Goal: Find specific page/section: Find specific page/section

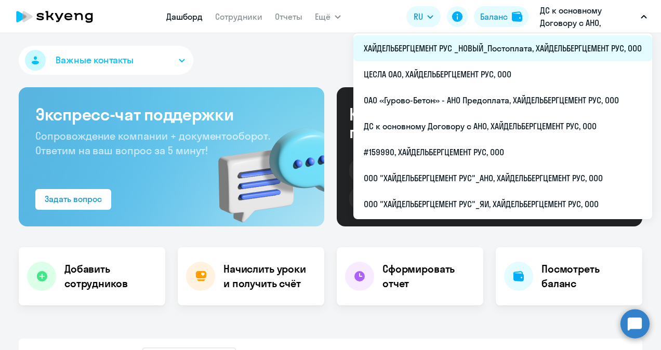
click at [566, 46] on li "ХАЙДЕЛЬБЕРГЦЕМЕНТ РУС _НОВЫЙ_Постоплата, ХАЙДЕЛЬБЕРГЦЕМЕНТ РУС, ООО" at bounding box center [502, 48] width 299 height 26
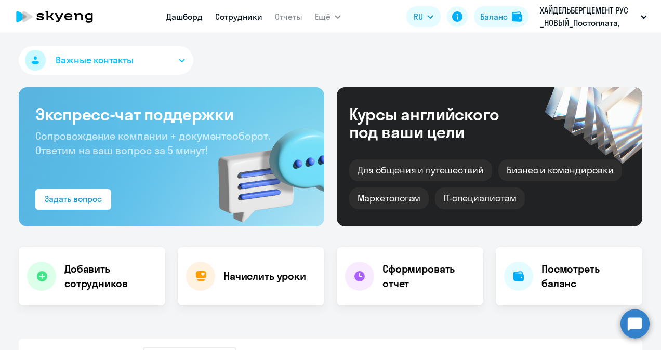
click at [242, 14] on link "Сотрудники" at bounding box center [238, 16] width 47 height 10
select select "30"
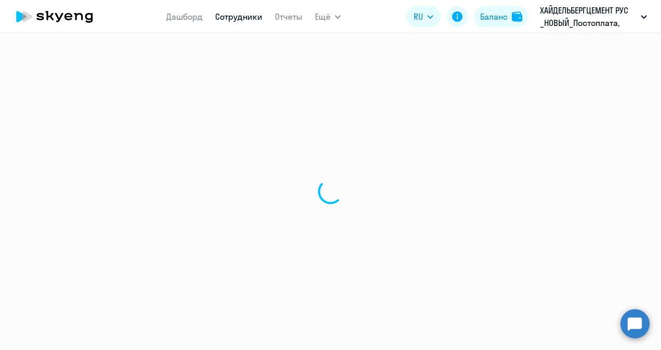
select select "30"
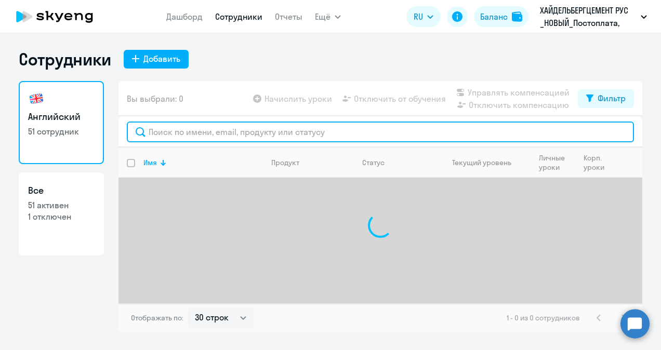
click at [234, 129] on input "text" at bounding box center [380, 132] width 507 height 21
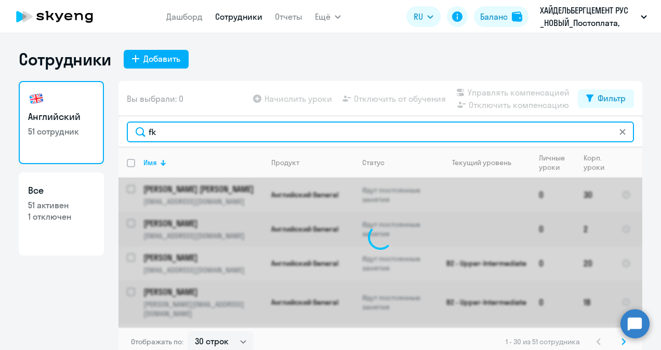
type input "f"
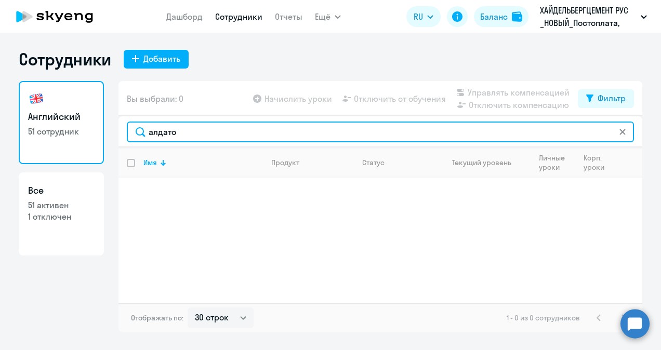
drag, startPoint x: 240, startPoint y: 139, endPoint x: 106, endPoint y: 143, distance: 133.6
click at [106, 143] on div "Английский 51 сотрудник Все 51 активен 1 отключен Вы выбрали: 0 Начислить уроки…" at bounding box center [331, 207] width 624 height 252
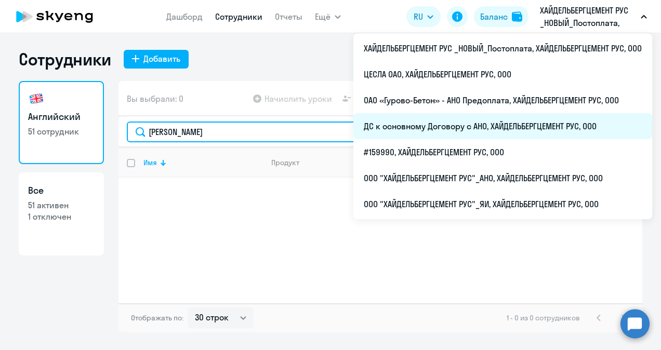
type input "[PERSON_NAME]"
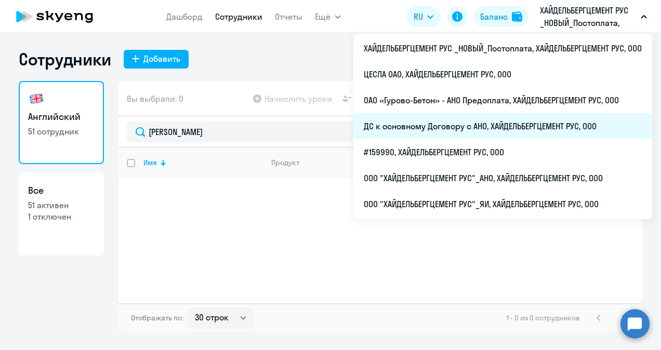
click at [448, 121] on li "ДС к основному Договору с АНО, ХАЙДЕЛЬБЕРГЦЕМЕНТ РУС, ООО" at bounding box center [502, 126] width 299 height 26
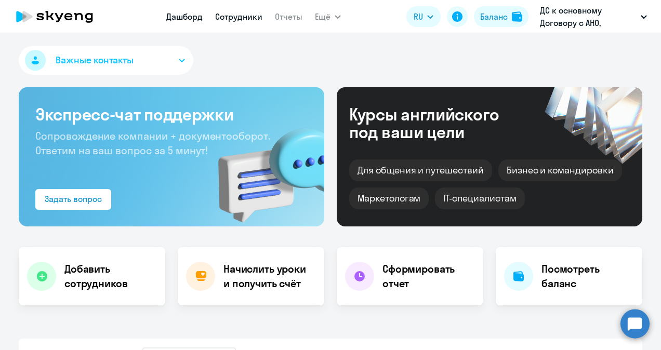
click at [238, 17] on link "Сотрудники" at bounding box center [238, 16] width 47 height 10
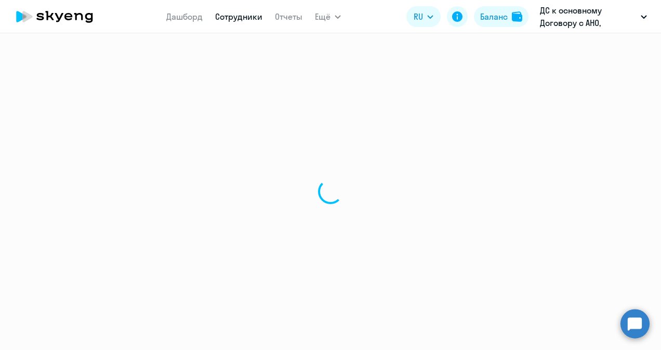
select select "30"
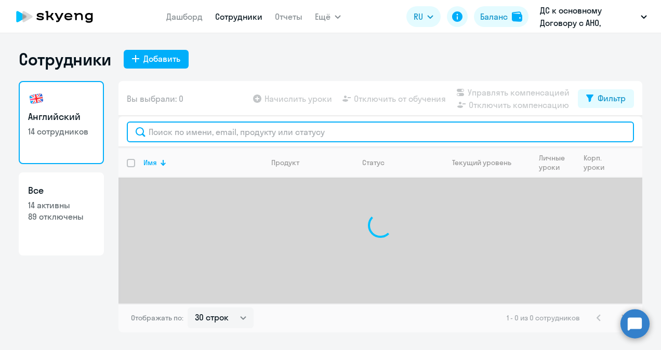
click at [248, 131] on input "text" at bounding box center [380, 132] width 507 height 21
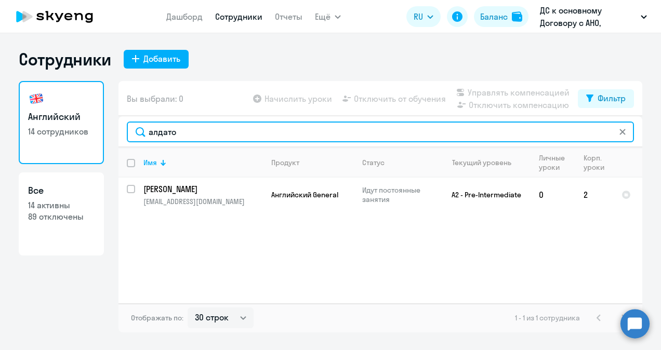
drag, startPoint x: 232, startPoint y: 132, endPoint x: 109, endPoint y: 132, distance: 122.7
click at [109, 132] on div "Английский 14 сотрудников Все 14 активны 89 отключены Вы выбрали: 0 Начислить у…" at bounding box center [331, 207] width 624 height 252
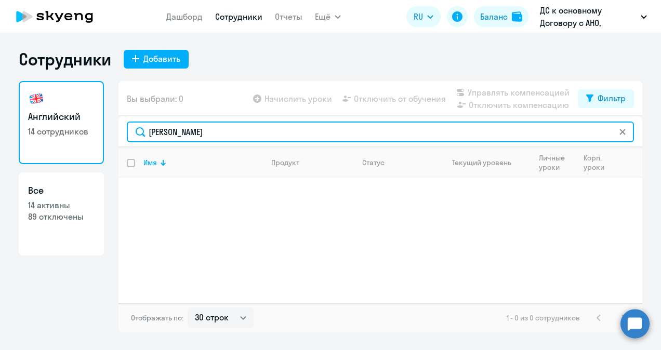
type input "[PERSON_NAME]"
